Goal: Transaction & Acquisition: Obtain resource

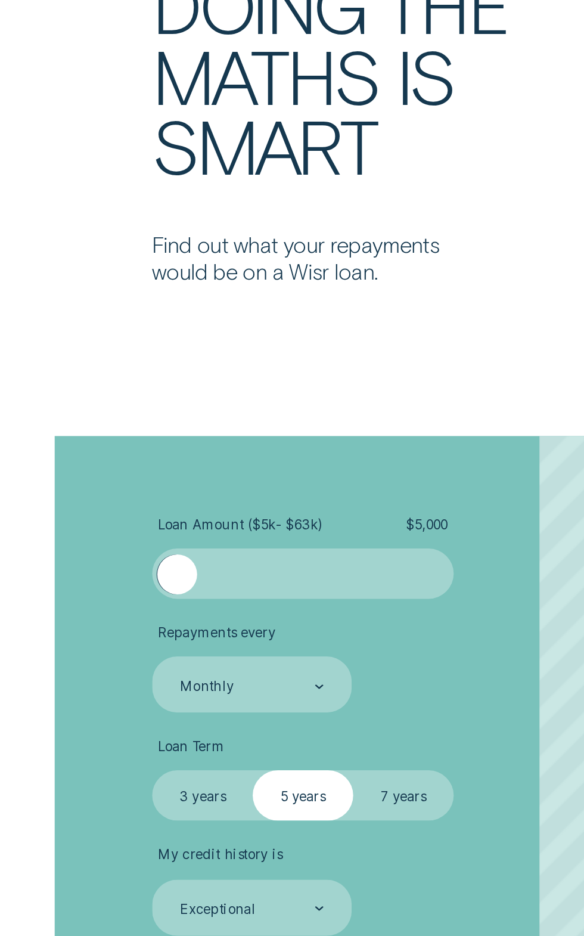
scroll to position [1359, 0]
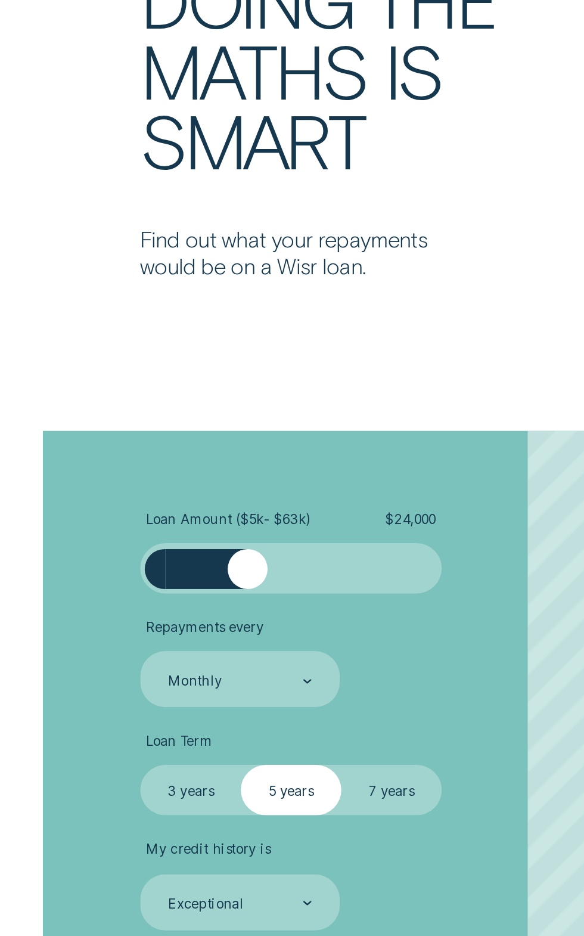
click at [105, 793] on div at bounding box center [105, 787] width 16 height 16
click at [85, 793] on div at bounding box center [122, 787] width 101 height 16
click at [85, 793] on div at bounding box center [85, 787] width 16 height 16
click at [80, 790] on div at bounding box center [77, 787] width 16 height 16
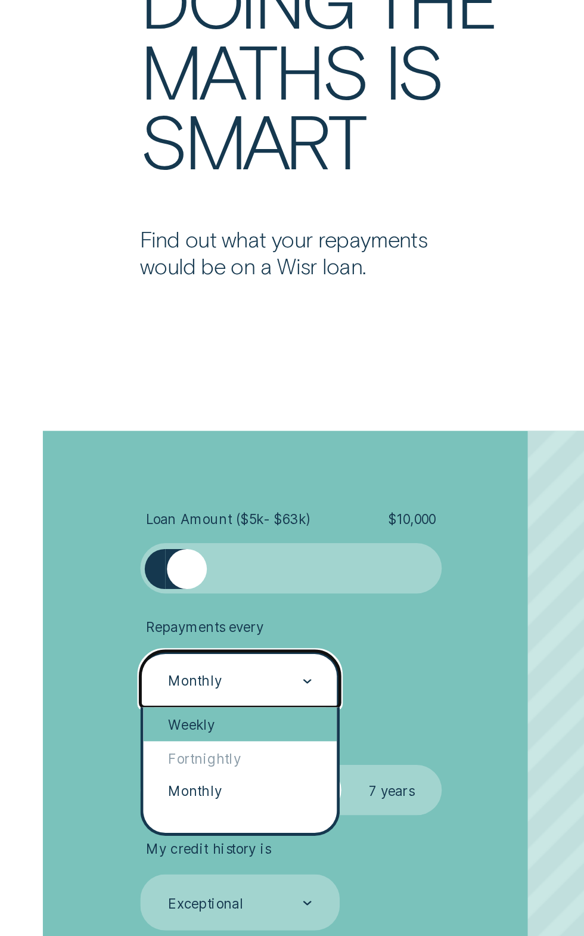
click at [97, 852] on div "Weekly" at bounding box center [102, 850] width 79 height 14
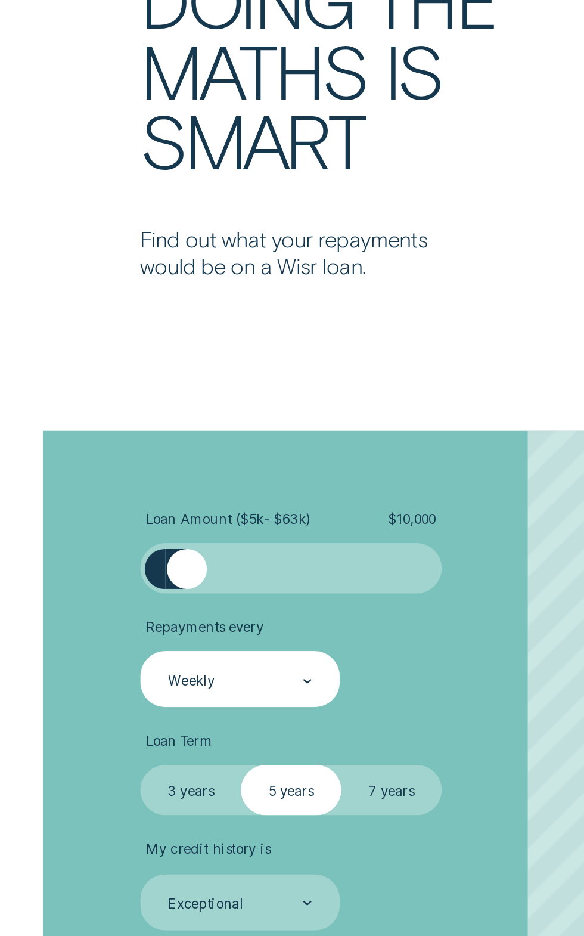
click at [83, 879] on label "3 years" at bounding box center [81, 876] width 41 height 20
click at [61, 866] on input "3 years" at bounding box center [61, 866] width 0 height 0
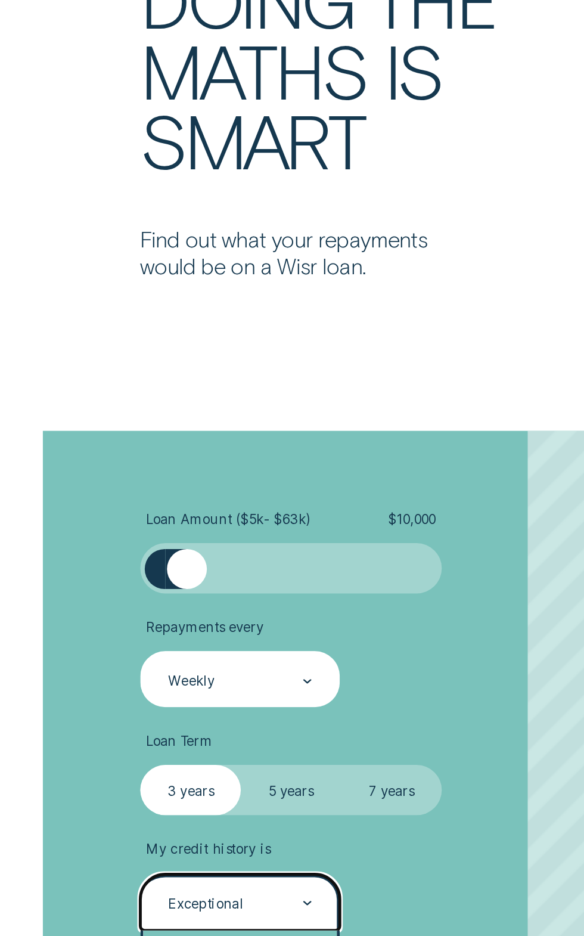
click at [96, 935] on div "Average" at bounding box center [102, 940] width 79 height 14
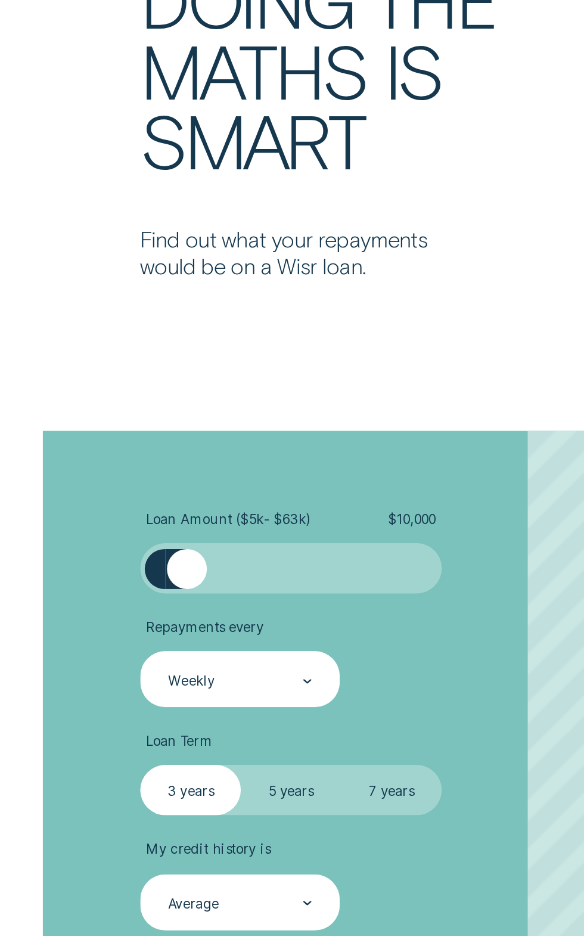
click at [114, 935] on div "Loan Amount ( $5k - $63k ) $ 10,000 Repayments every Weekly Loan Term Select Lo…" at bounding box center [155, 875] width 195 height 288
